Goal: Task Accomplishment & Management: Use online tool/utility

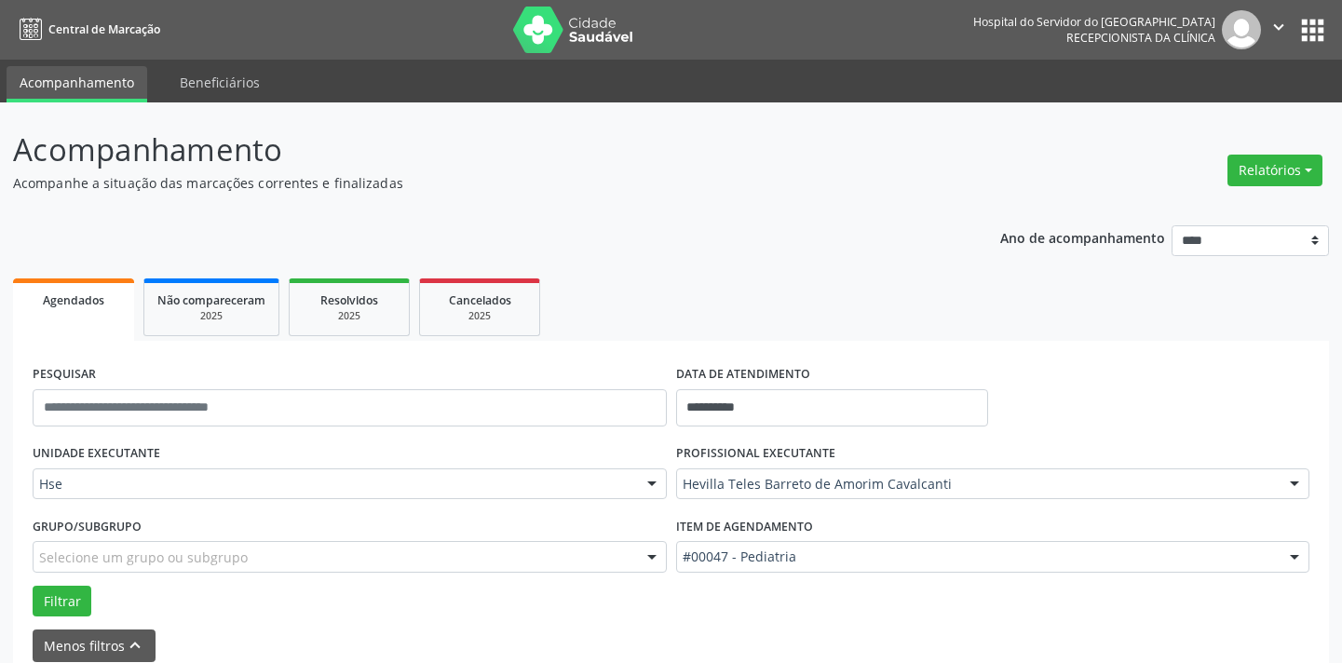
scroll to position [88, 0]
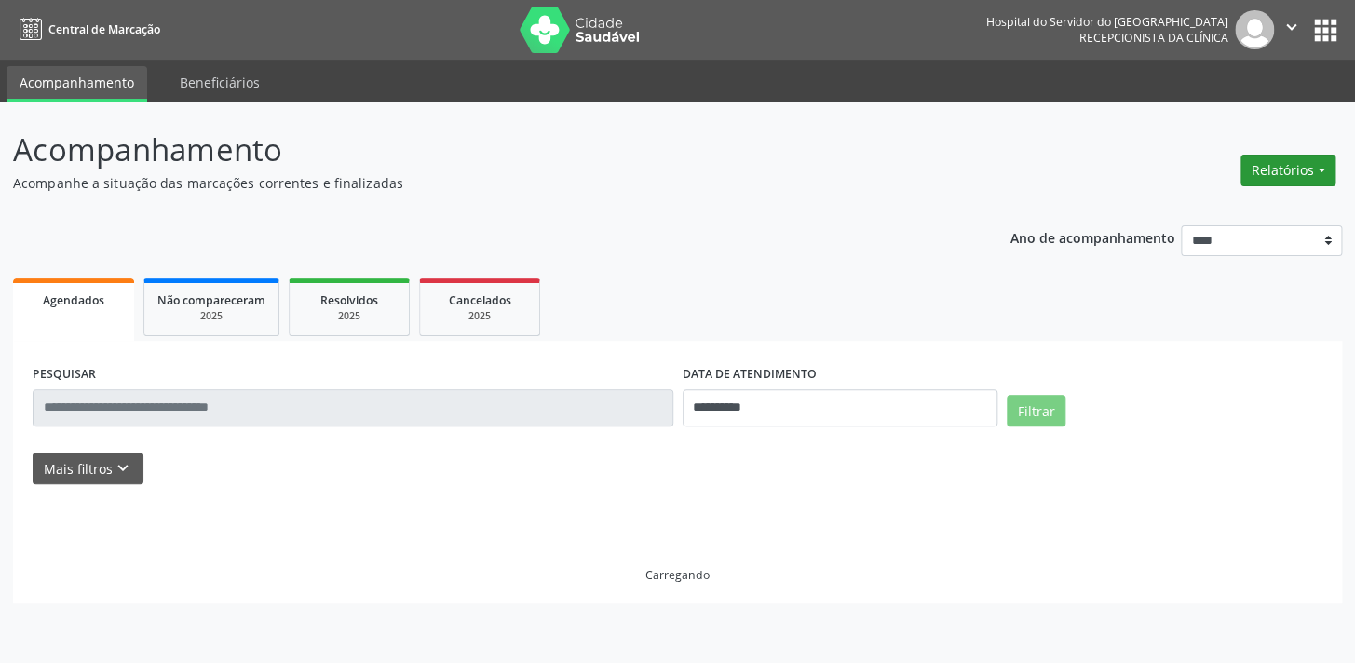
click at [1304, 175] on button "Relatórios" at bounding box center [1287, 171] width 95 height 32
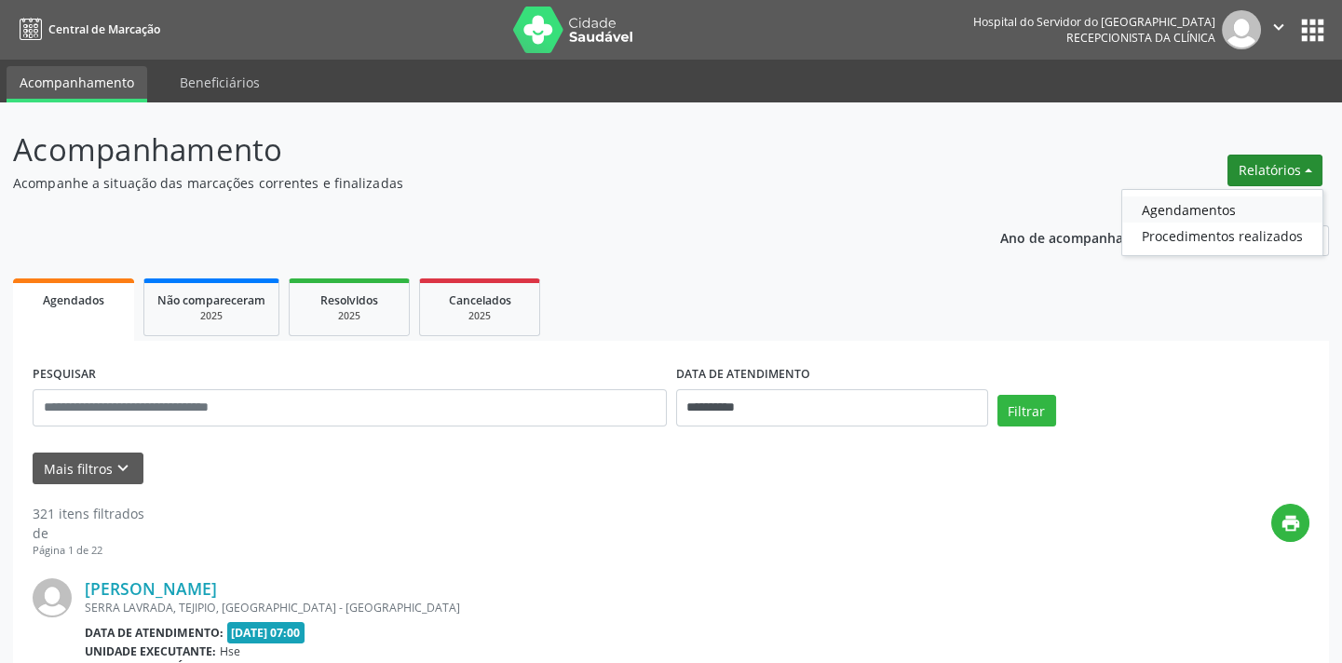
click at [1249, 198] on link "Agendamentos" at bounding box center [1222, 209] width 200 height 26
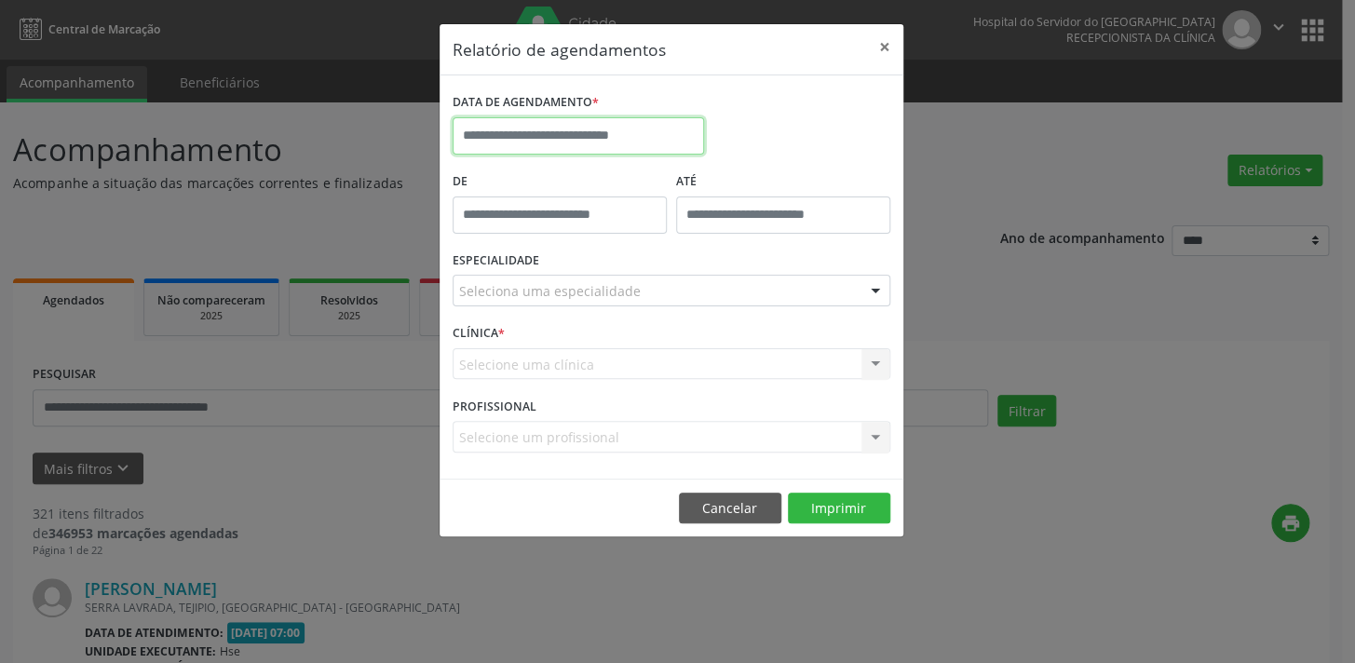
drag, startPoint x: 523, startPoint y: 140, endPoint x: 536, endPoint y: 170, distance: 33.4
click at [524, 140] on input "text" at bounding box center [578, 135] width 251 height 37
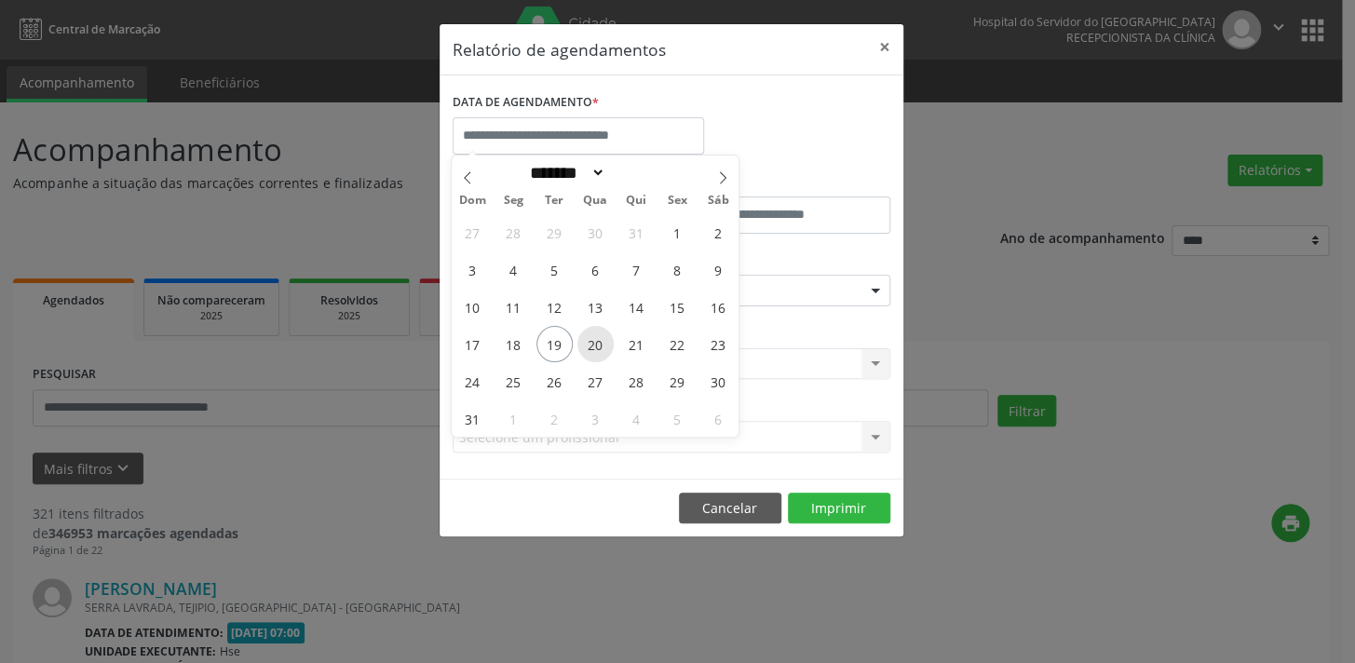
click at [597, 343] on span "20" at bounding box center [595, 344] width 36 height 36
type input "**********"
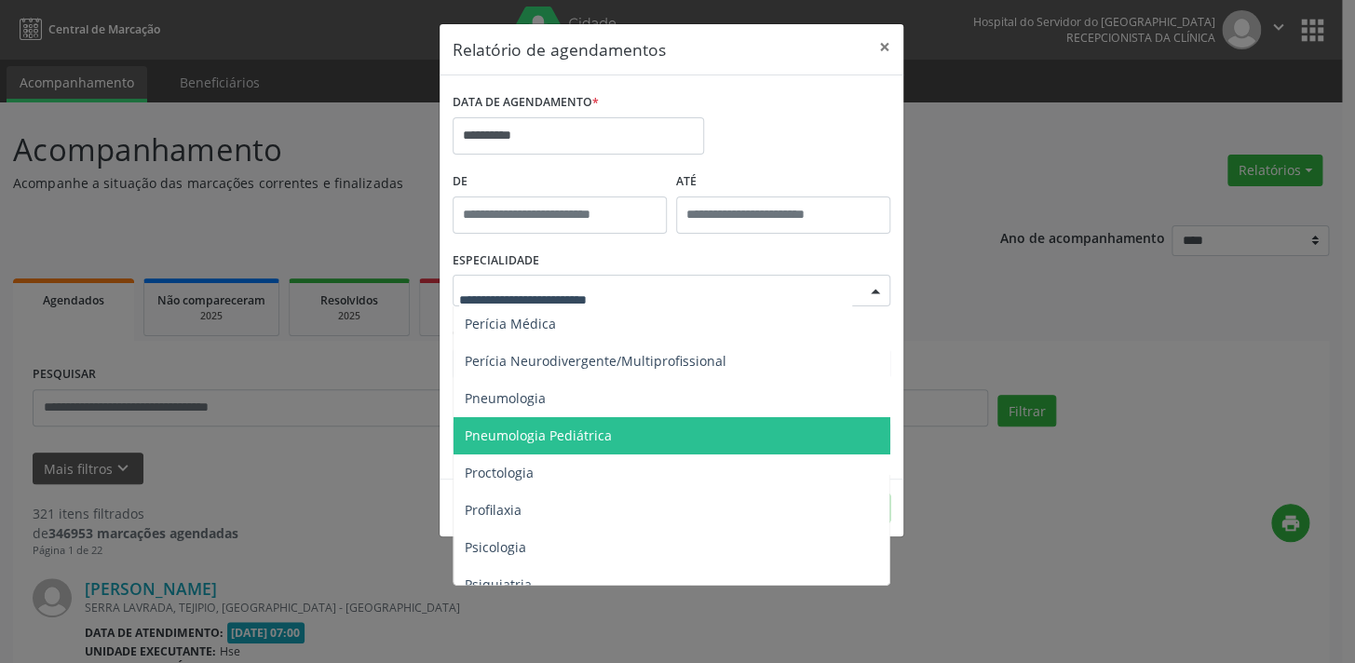
scroll to position [2738, 0]
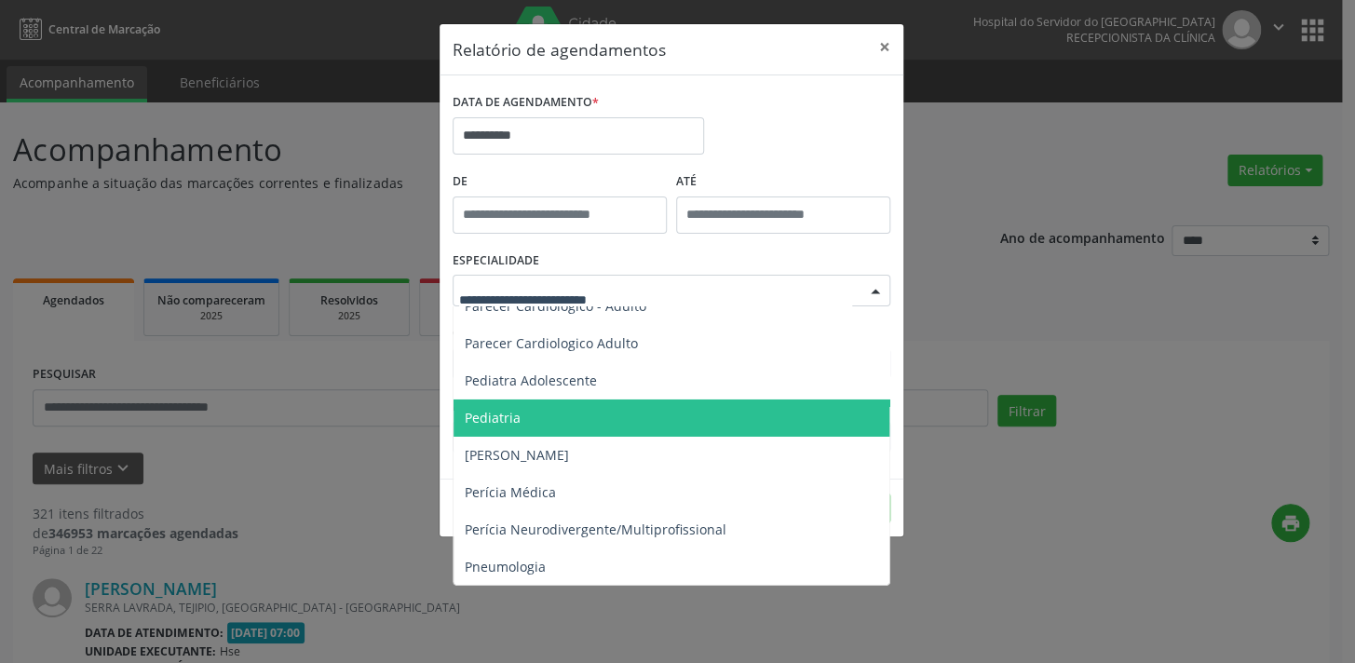
click at [545, 426] on span "Pediatria" at bounding box center [672, 417] width 439 height 37
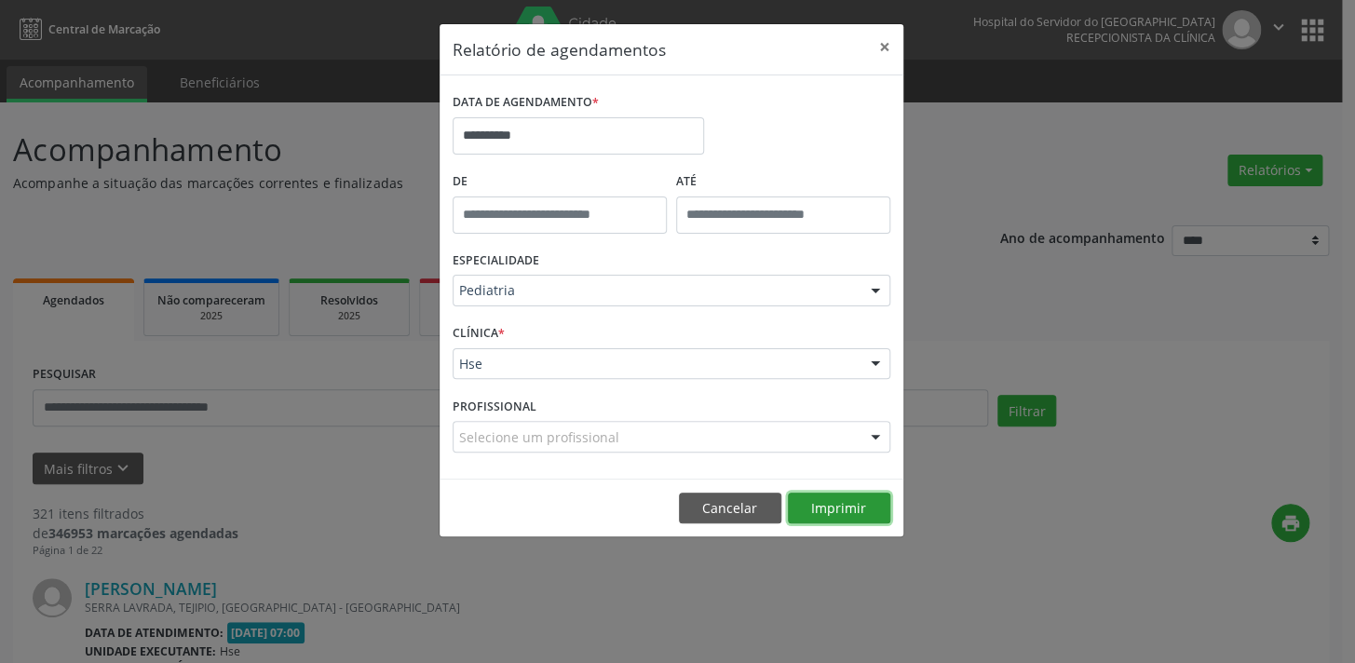
click at [822, 512] on button "Imprimir" at bounding box center [839, 509] width 102 height 32
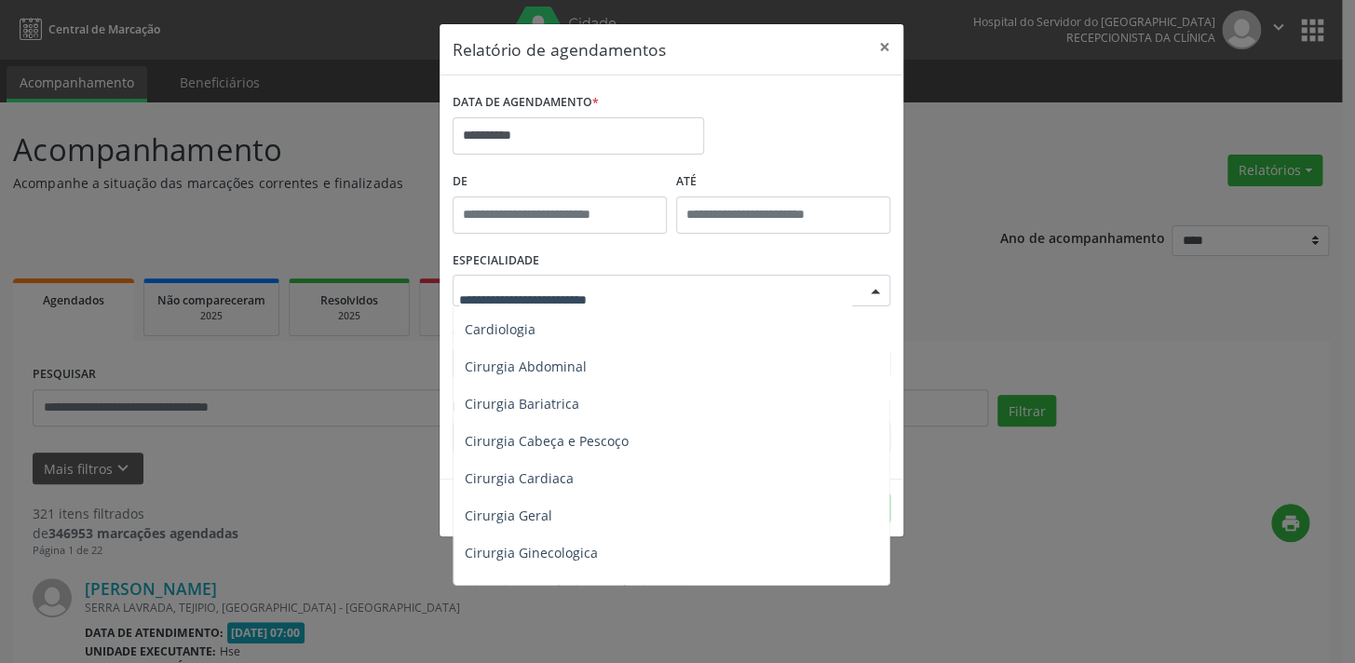
scroll to position [0, 0]
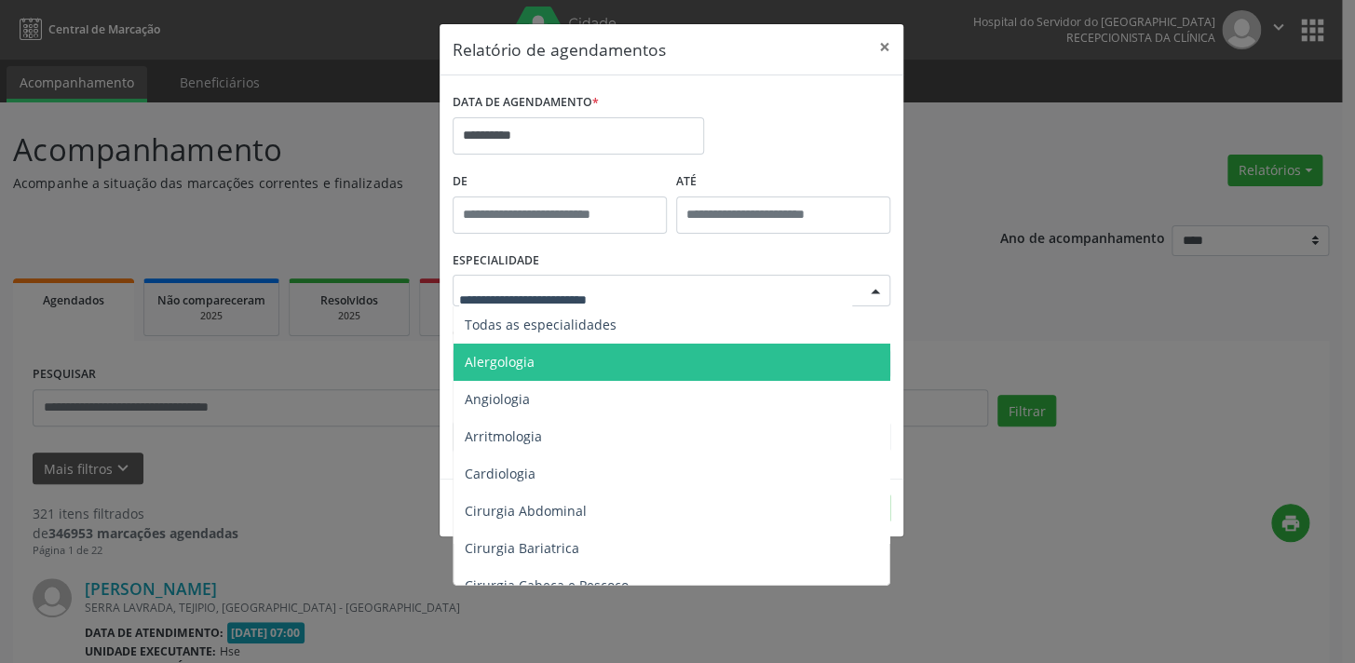
click at [585, 360] on span "Alergologia" at bounding box center [672, 362] width 439 height 37
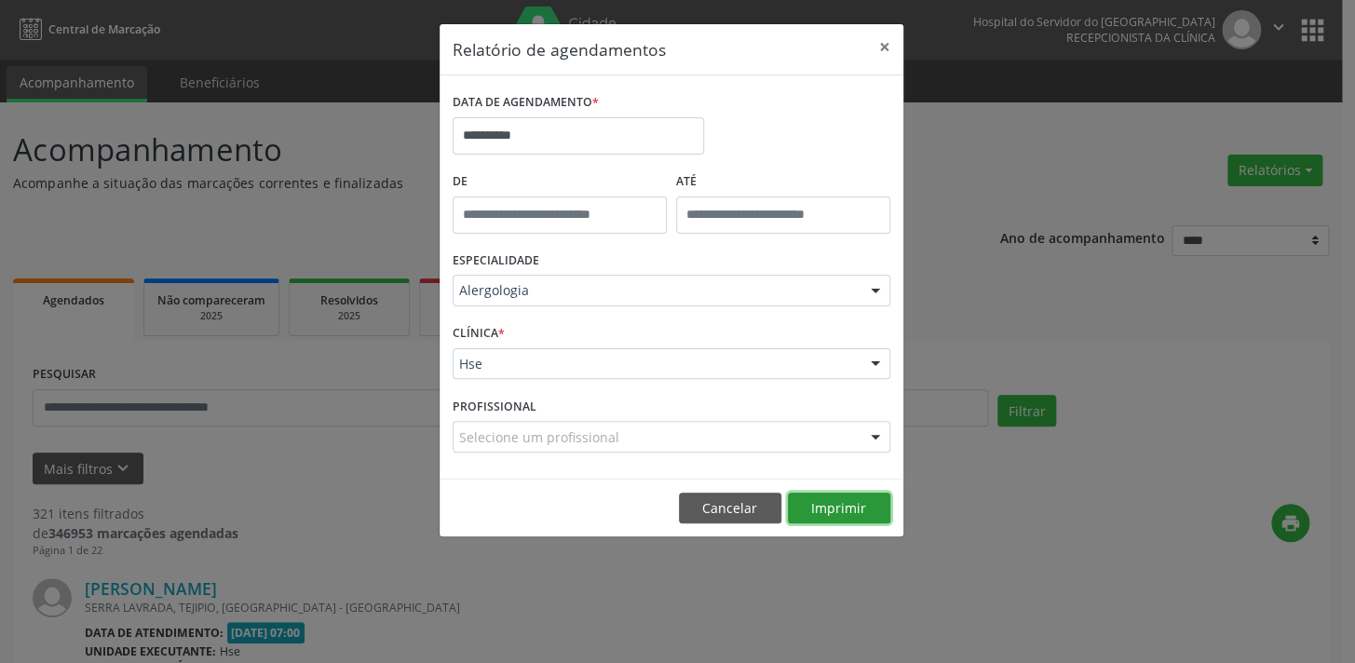
click at [857, 509] on button "Imprimir" at bounding box center [839, 509] width 102 height 32
drag, startPoint x: 651, startPoint y: 253, endPoint x: 643, endPoint y: 273, distance: 21.3
click at [650, 254] on div "ESPECIALIDADE Alergologia Todas as especialidades Alergologia Angiologia Arritm…" at bounding box center [671, 283] width 447 height 73
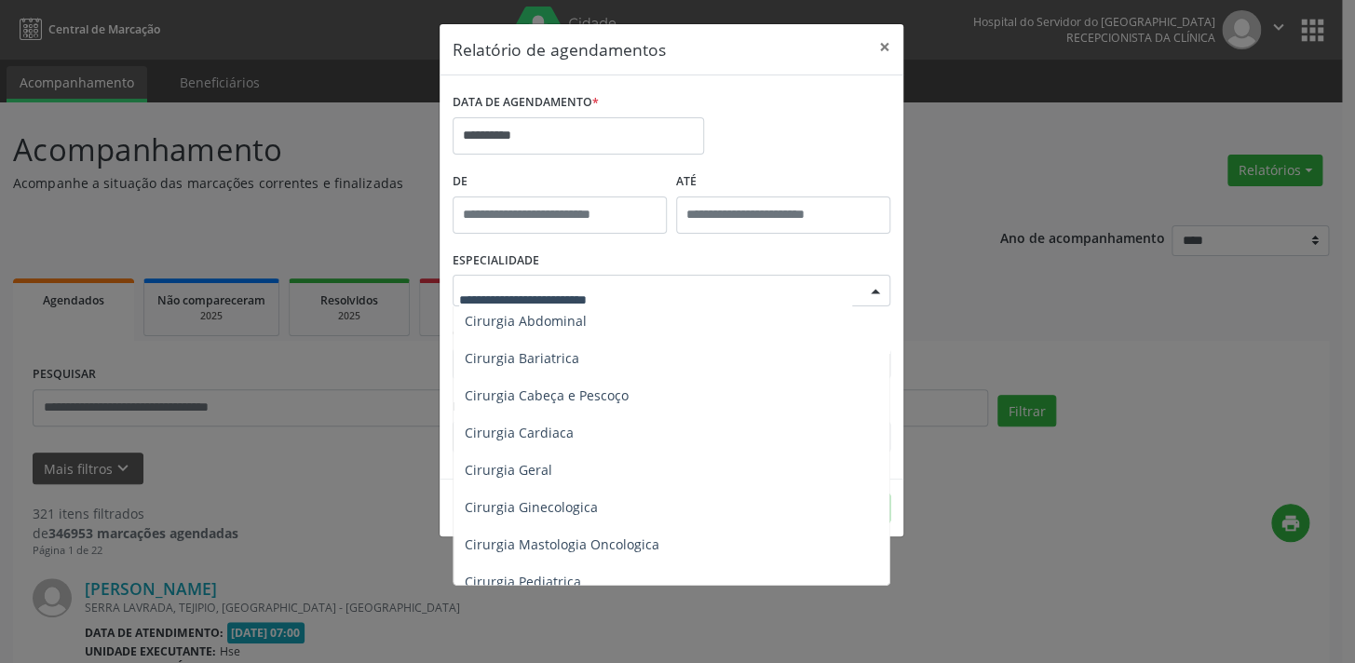
scroll to position [253, 0]
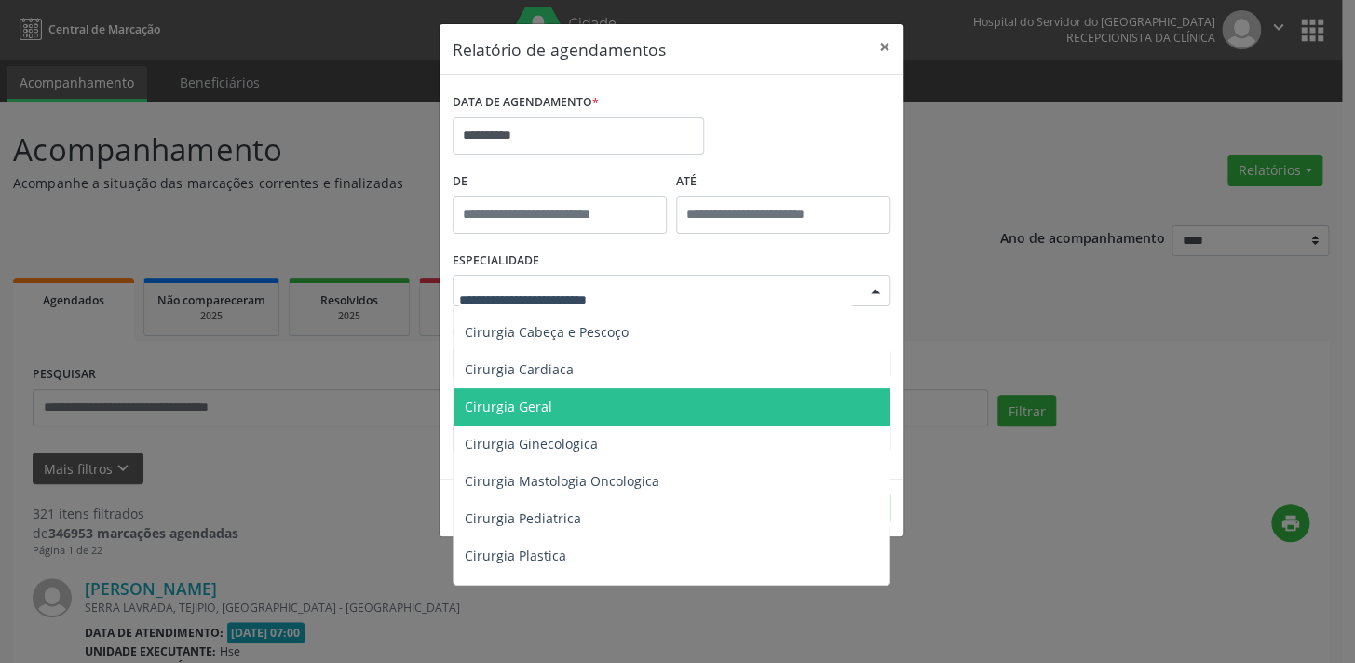
click at [628, 405] on span "Cirurgia Geral" at bounding box center [672, 406] width 439 height 37
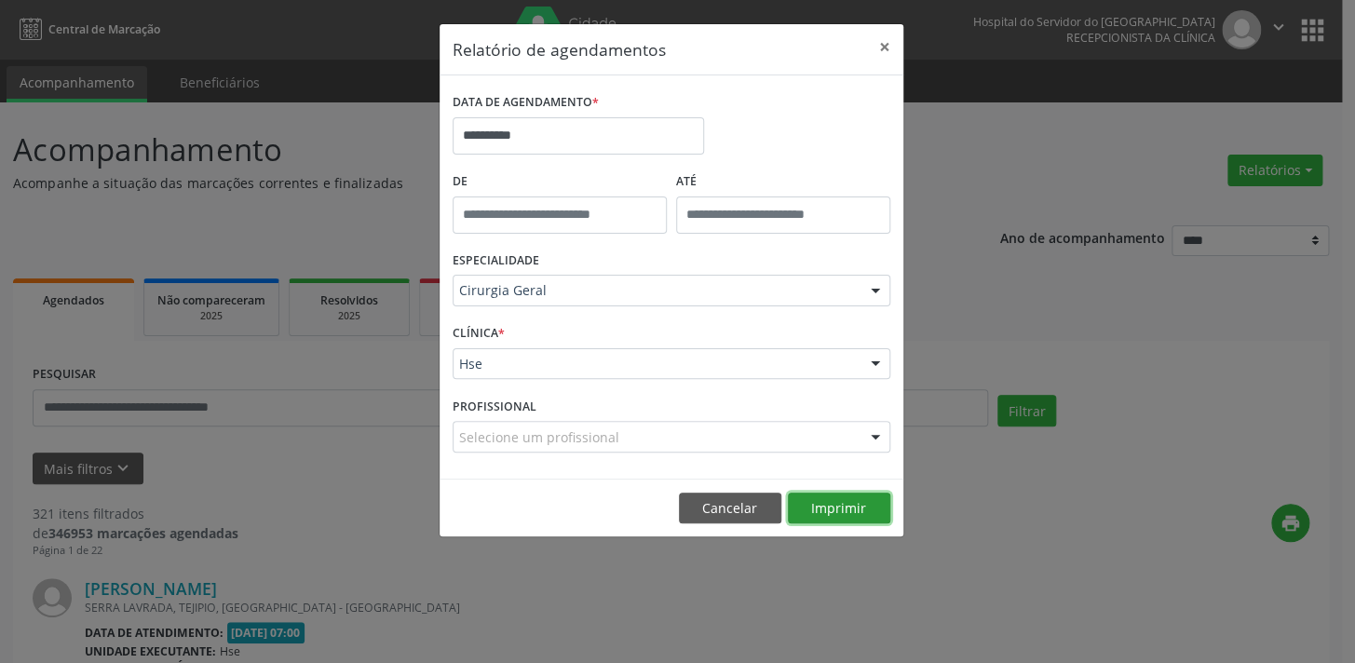
click at [844, 512] on button "Imprimir" at bounding box center [839, 509] width 102 height 32
